Goal: Task Accomplishment & Management: Complete application form

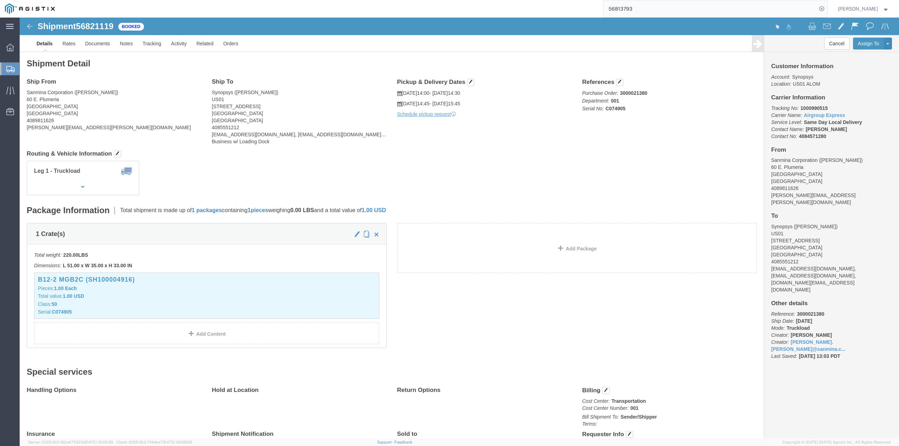
click at [0, 0] on span "Create from Template" at bounding box center [0, 0] width 0 height 0
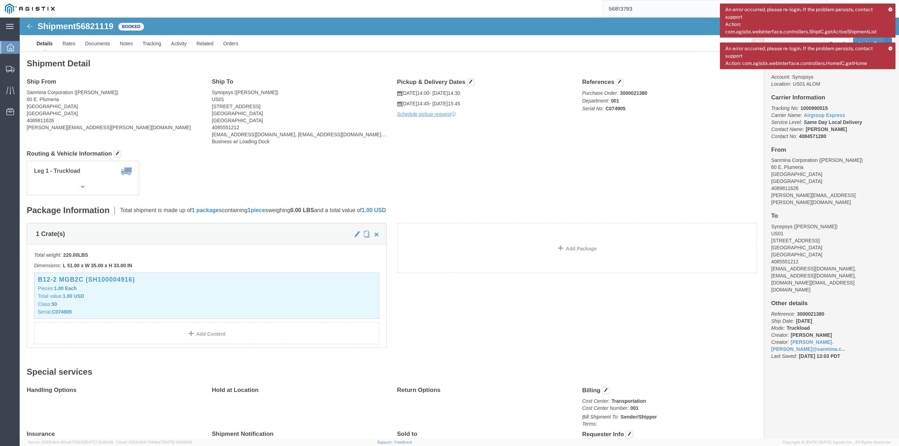
click at [890, 48] on icon at bounding box center [891, 48] width 5 height 4
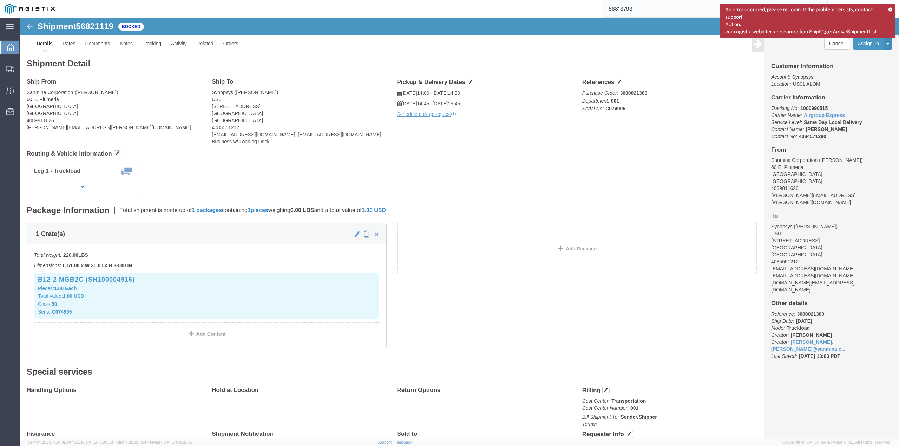
click at [889, 6] on div "An error occurred, please re-login. If the problem persists, contact support Ac…" at bounding box center [808, 21] width 176 height 34
click at [889, 7] on icon at bounding box center [891, 9] width 5 height 4
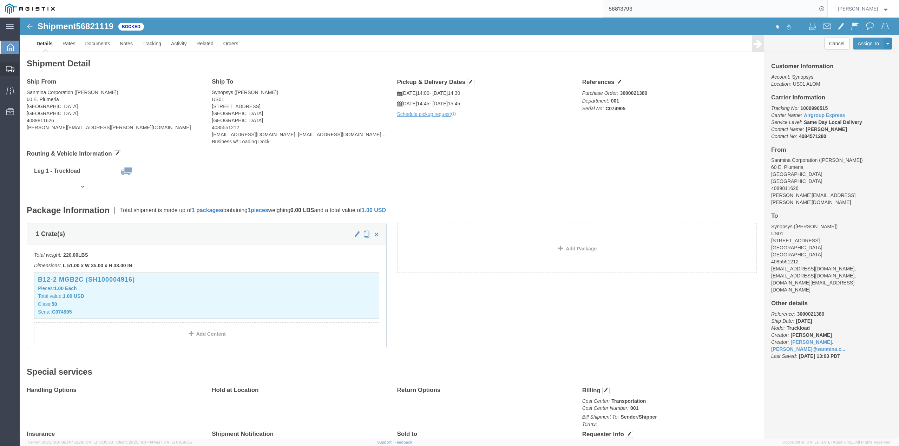
click at [12, 70] on icon at bounding box center [10, 69] width 8 height 6
click at [0, 0] on span "Create from Template" at bounding box center [0, 0] width 0 height 0
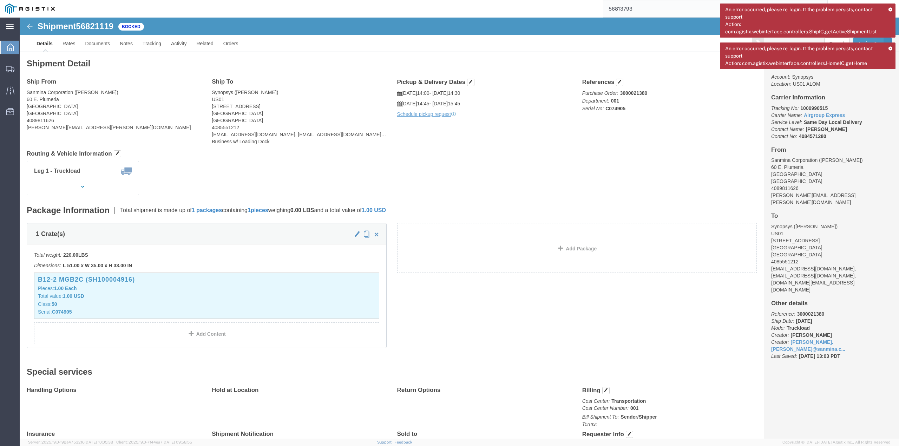
click at [8, 26] on icon at bounding box center [10, 26] width 8 height 5
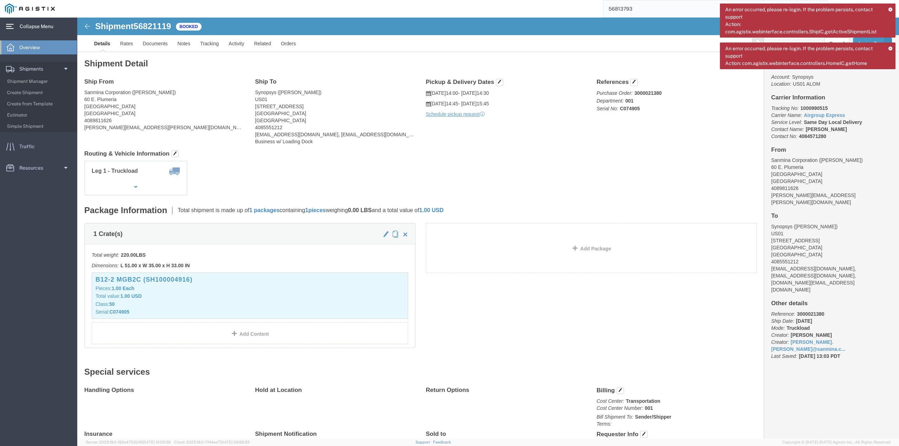
click at [31, 48] on span "Overview" at bounding box center [32, 47] width 26 height 14
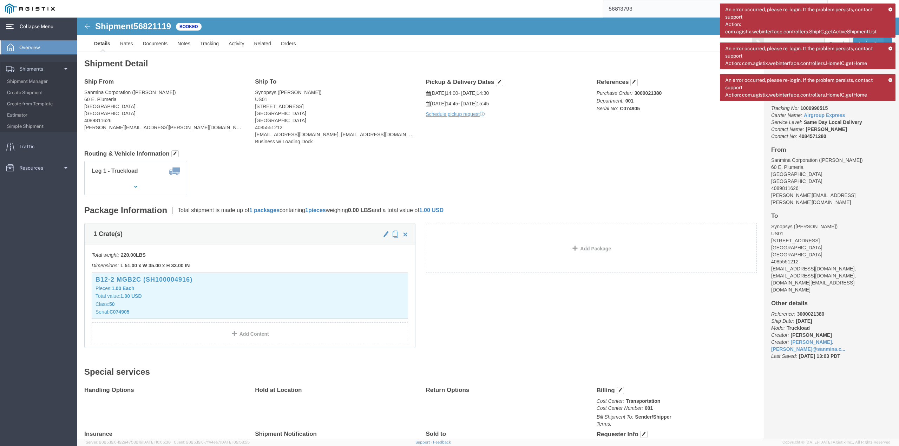
click at [12, 26] on icon at bounding box center [10, 26] width 8 height 5
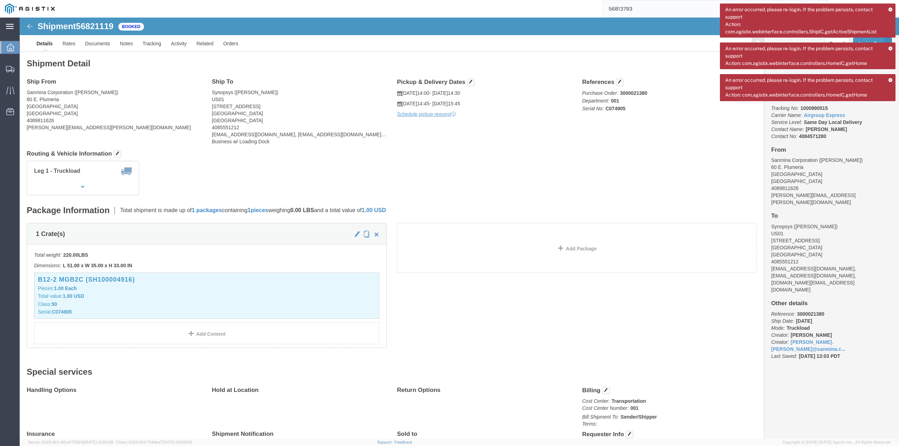
click at [890, 8] on icon at bounding box center [891, 9] width 5 height 4
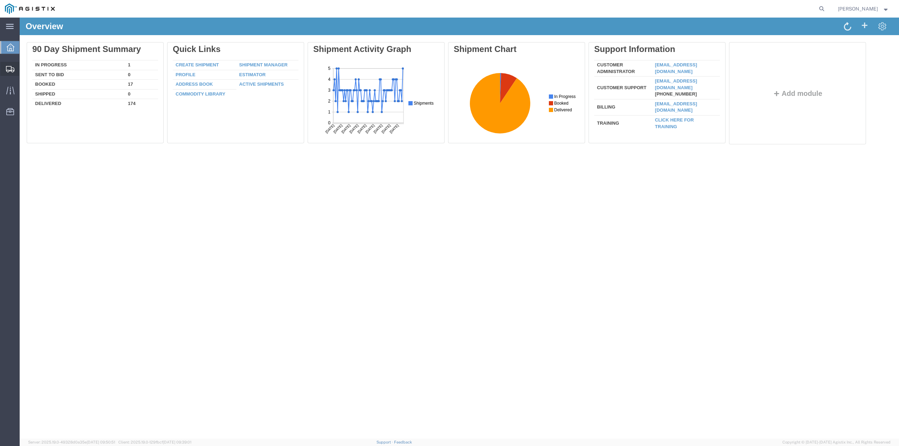
click at [0, 0] on span "Create from Template" at bounding box center [0, 0] width 0 height 0
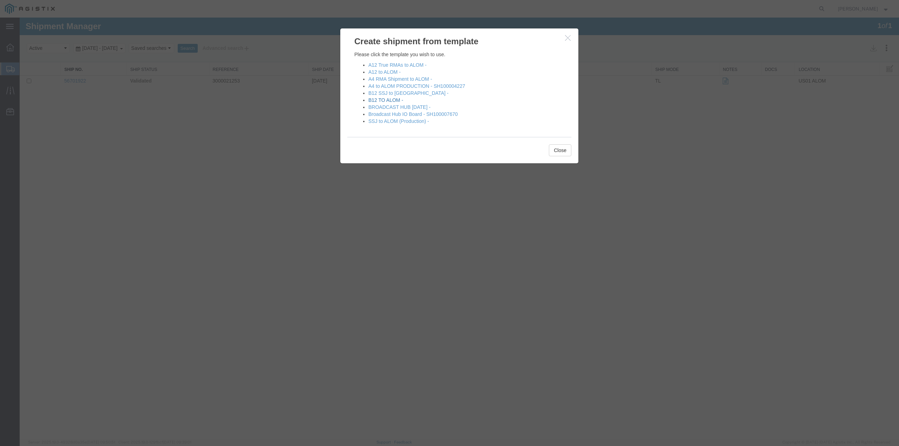
click at [389, 99] on link "B12 TO ALOM -" at bounding box center [386, 100] width 35 height 6
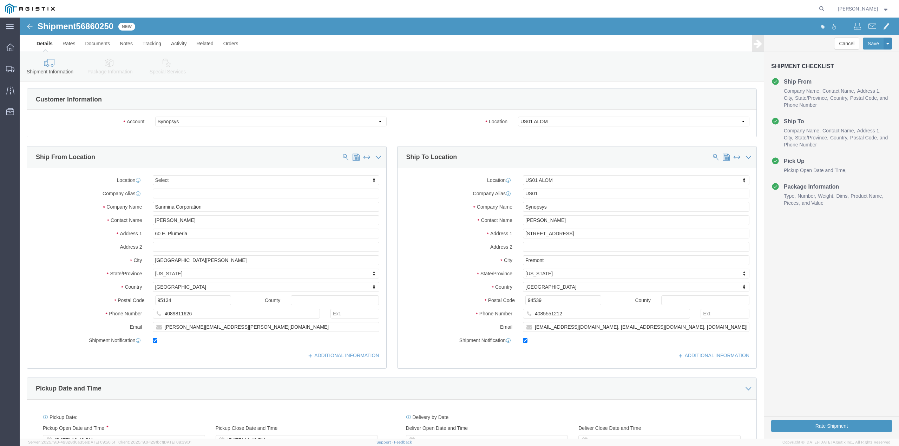
select select
select select "65511"
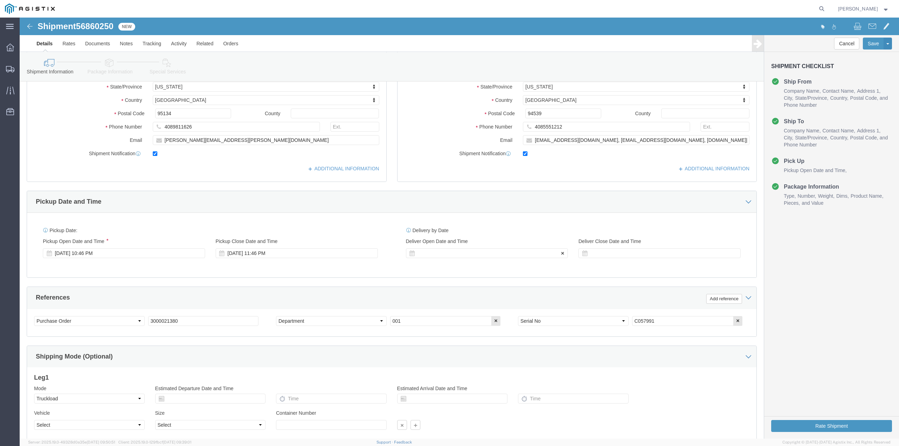
scroll to position [187, 0]
click div "Sep 17 2025 10:46 PM"
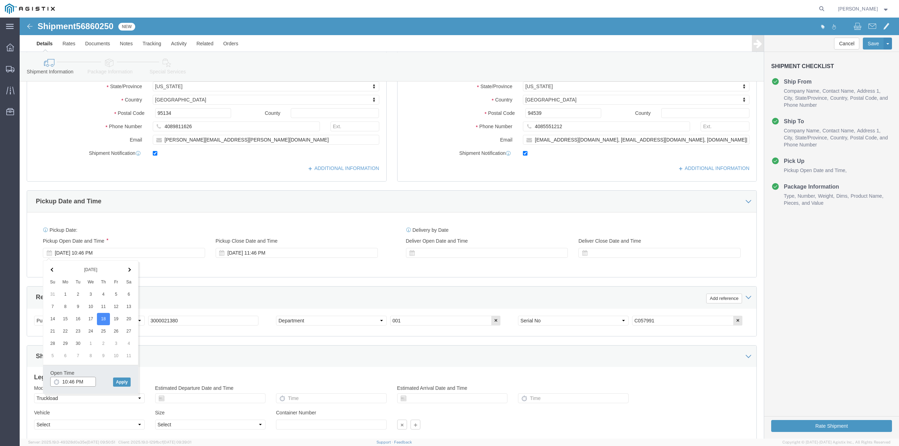
click input "10:46 PM"
type input "2:00 PM"
click button "Apply"
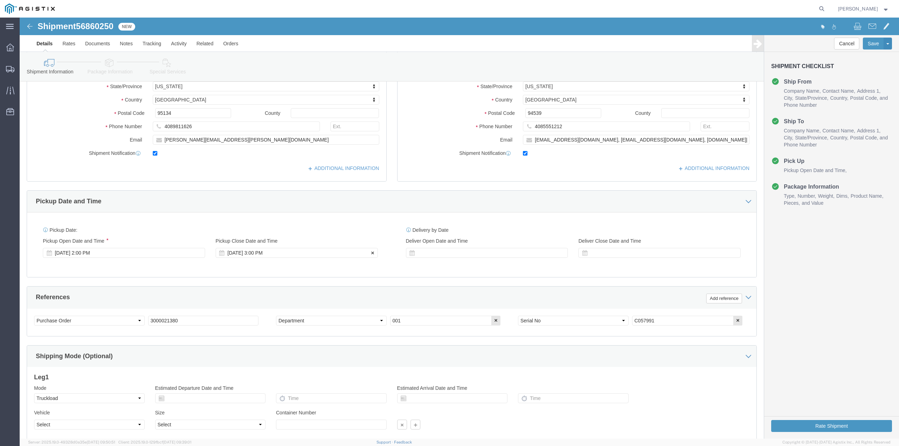
click div "Sep 18 2025 3:00 PM"
type input "2:30 PM"
click button "Apply"
click div "Sep 18 2025 2:00 PM"
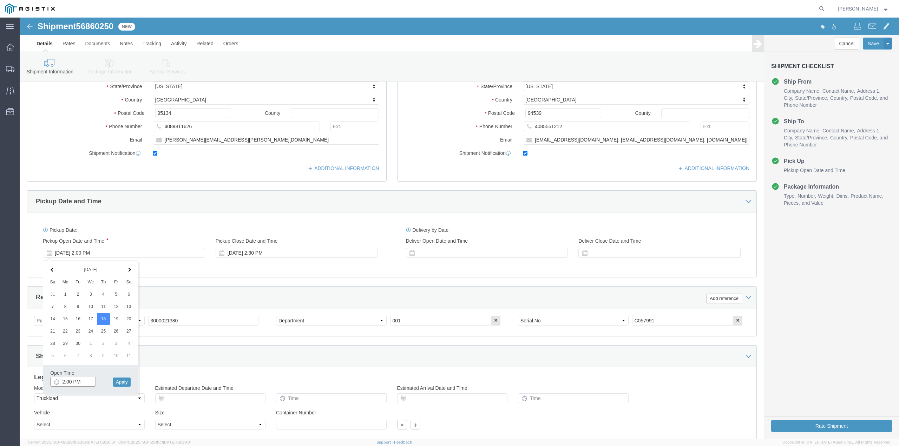
click input "2:00 PM"
type input "2:25 PM"
click button "Apply"
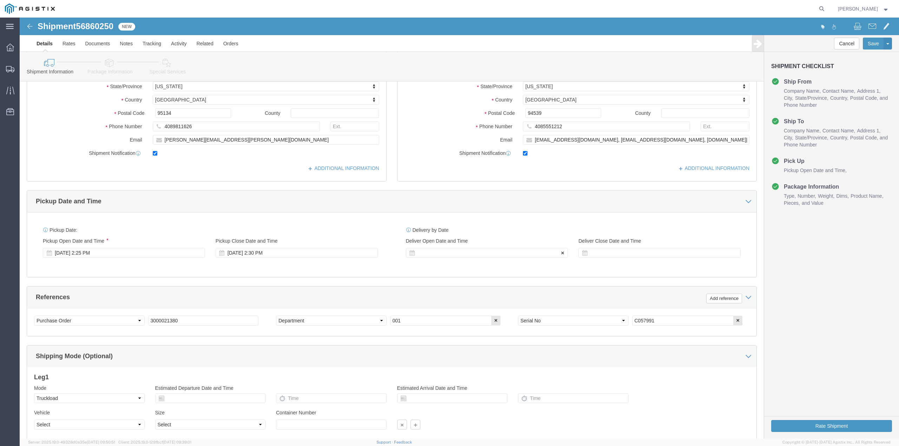
click icon
click div
type input "2:45 PM"
click button "Apply"
click icon
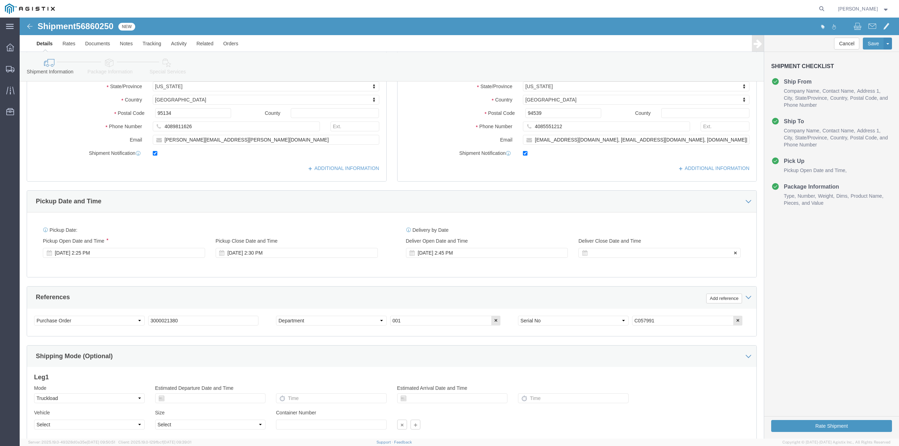
click div
type input "3:45 PM"
click button "Apply"
click icon "button"
click input "C057991"
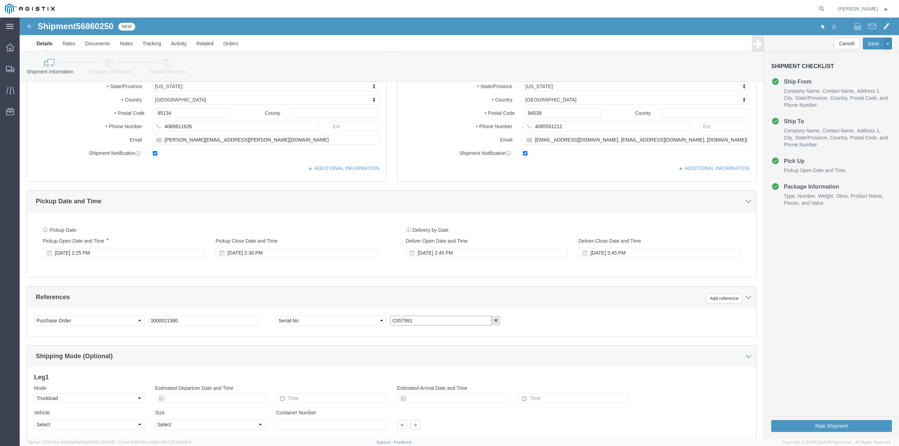
drag, startPoint x: 397, startPoint y: 306, endPoint x: 365, endPoint y: 308, distance: 31.7
click div "Select Account Type Activity ID Airline Appointment Number ASN Batch Request # …"
click input "text"
paste input "C074906"
type input "C074906"
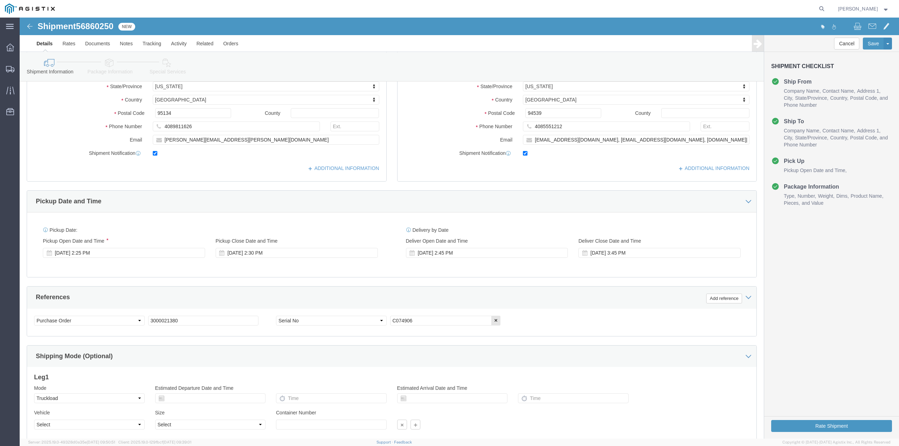
click div "Customer Information Account Select Sanmina Synopsys Location Select US01 ALOM …"
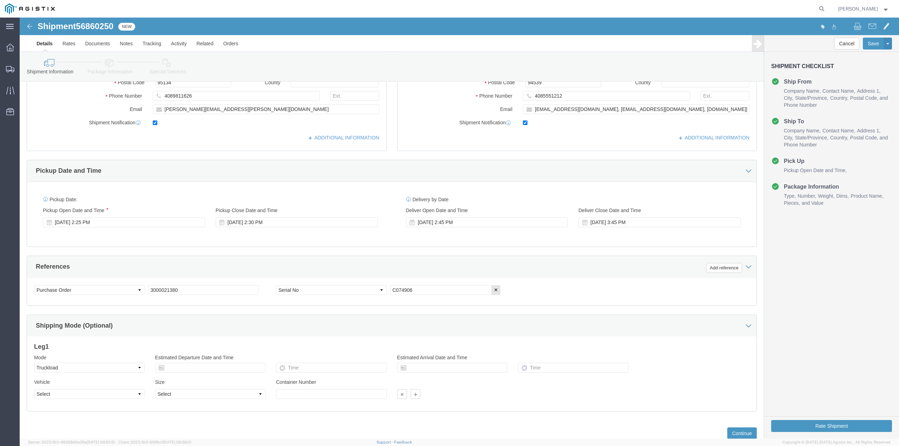
scroll to position [242, 0]
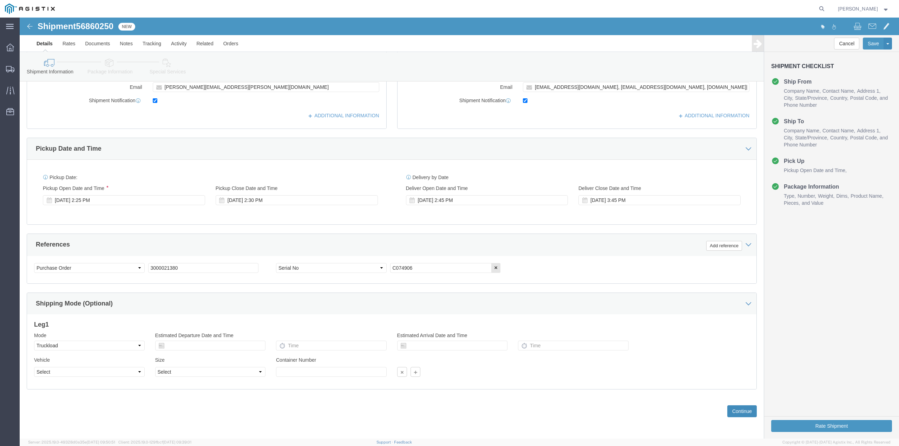
click button "Continue"
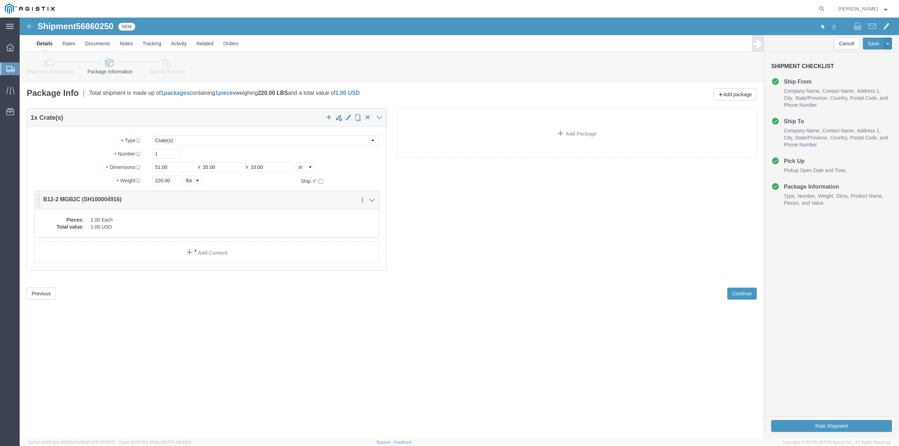
click dd "1.00 Each"
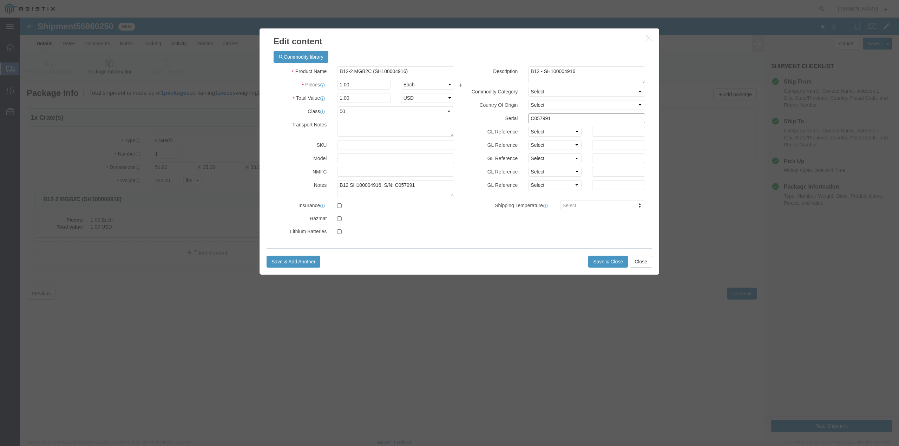
drag, startPoint x: 537, startPoint y: 104, endPoint x: 512, endPoint y: 102, distance: 25.0
click input "C057991"
paste input "74906"
type input "C074906"
drag, startPoint x: 398, startPoint y: 169, endPoint x: 376, endPoint y: 169, distance: 22.1
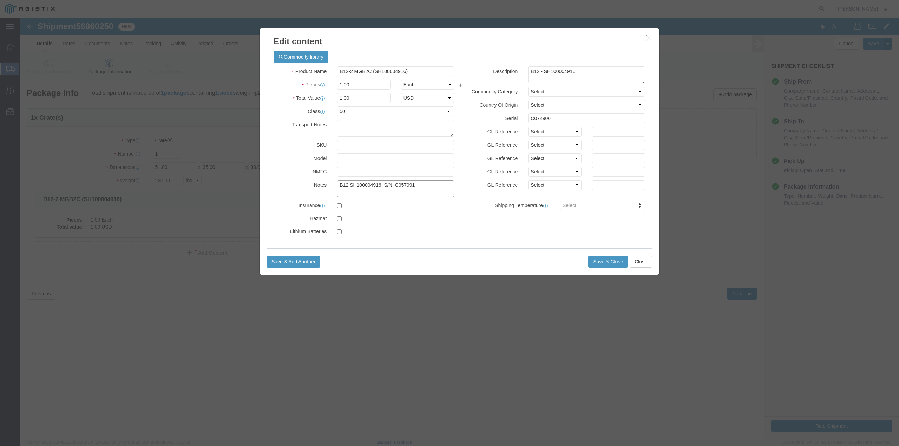
click textarea "B12 SH100004916, S/N: C057991"
paste textarea "74906"
type textarea "B12 SH100004916, S/N: C074906"
click textarea "B12 - SH100004916"
type textarea "B12 - SH100004916"
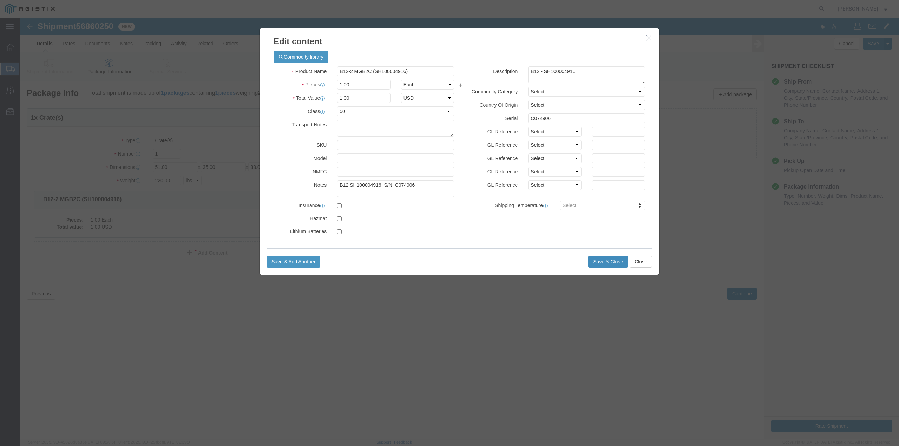
click button "Save & Close"
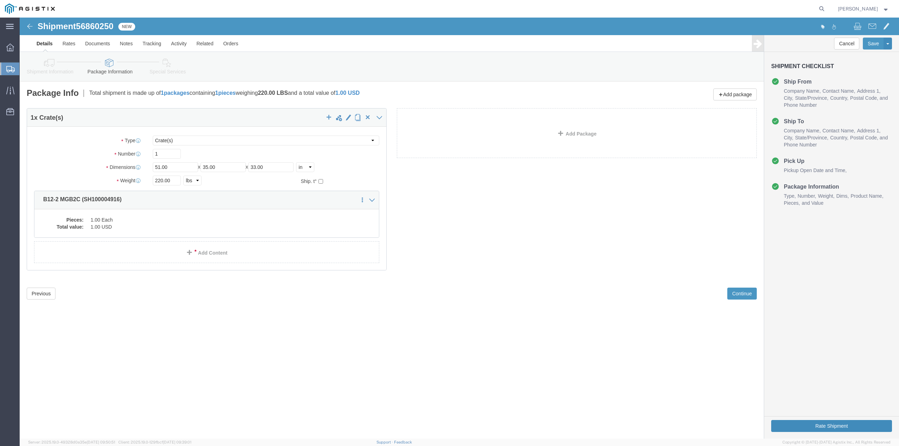
click button "Rate Shipment"
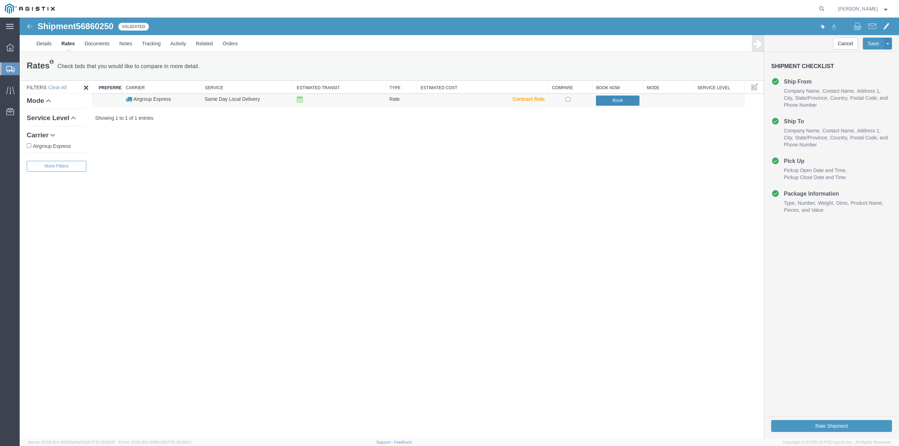
click at [627, 100] on button "Book" at bounding box center [618, 101] width 44 height 10
